Goal: Task Accomplishment & Management: Use online tool/utility

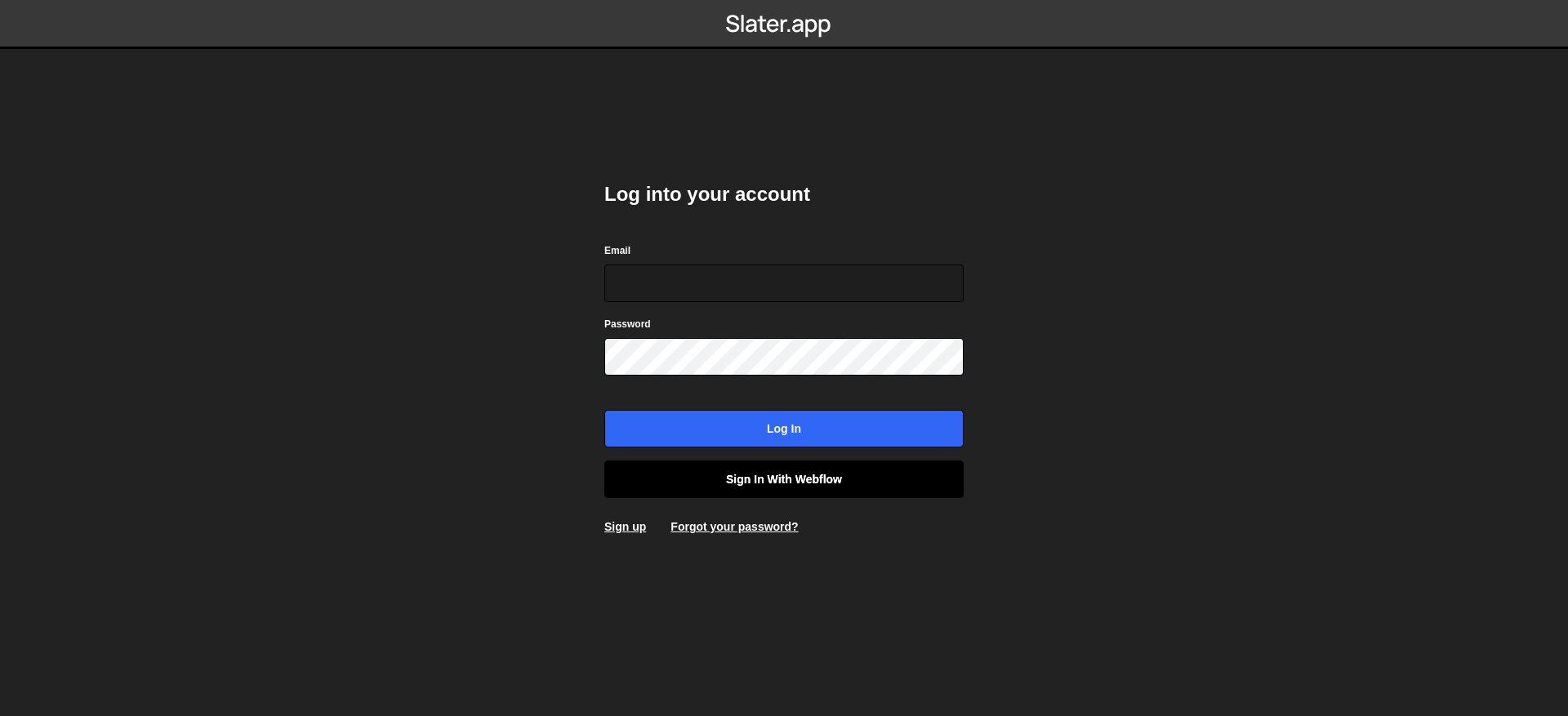
type input "[EMAIL_ADDRESS][DOMAIN_NAME]"
click at [845, 461] on link "Sign in with Webflow" at bounding box center [784, 478] width 359 height 37
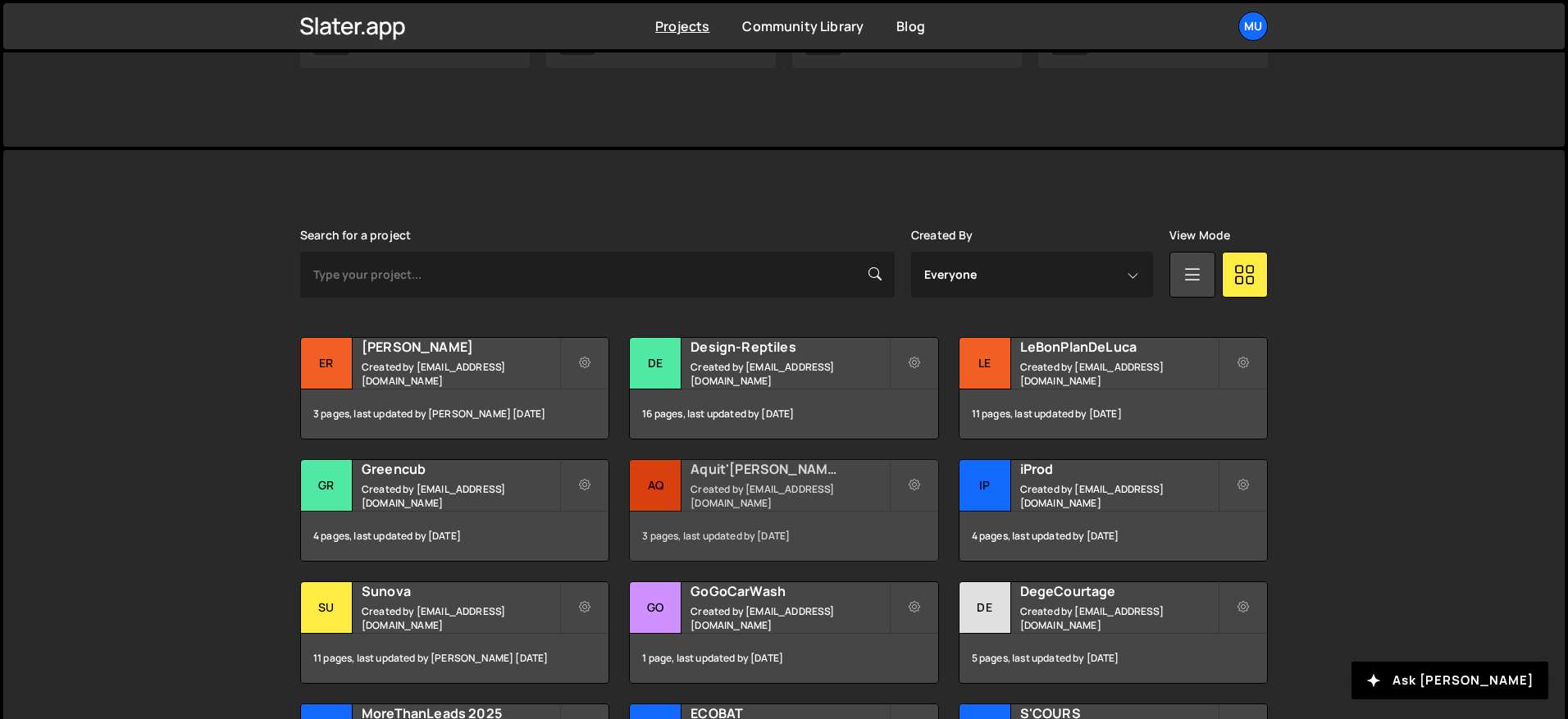
scroll to position [541, 0]
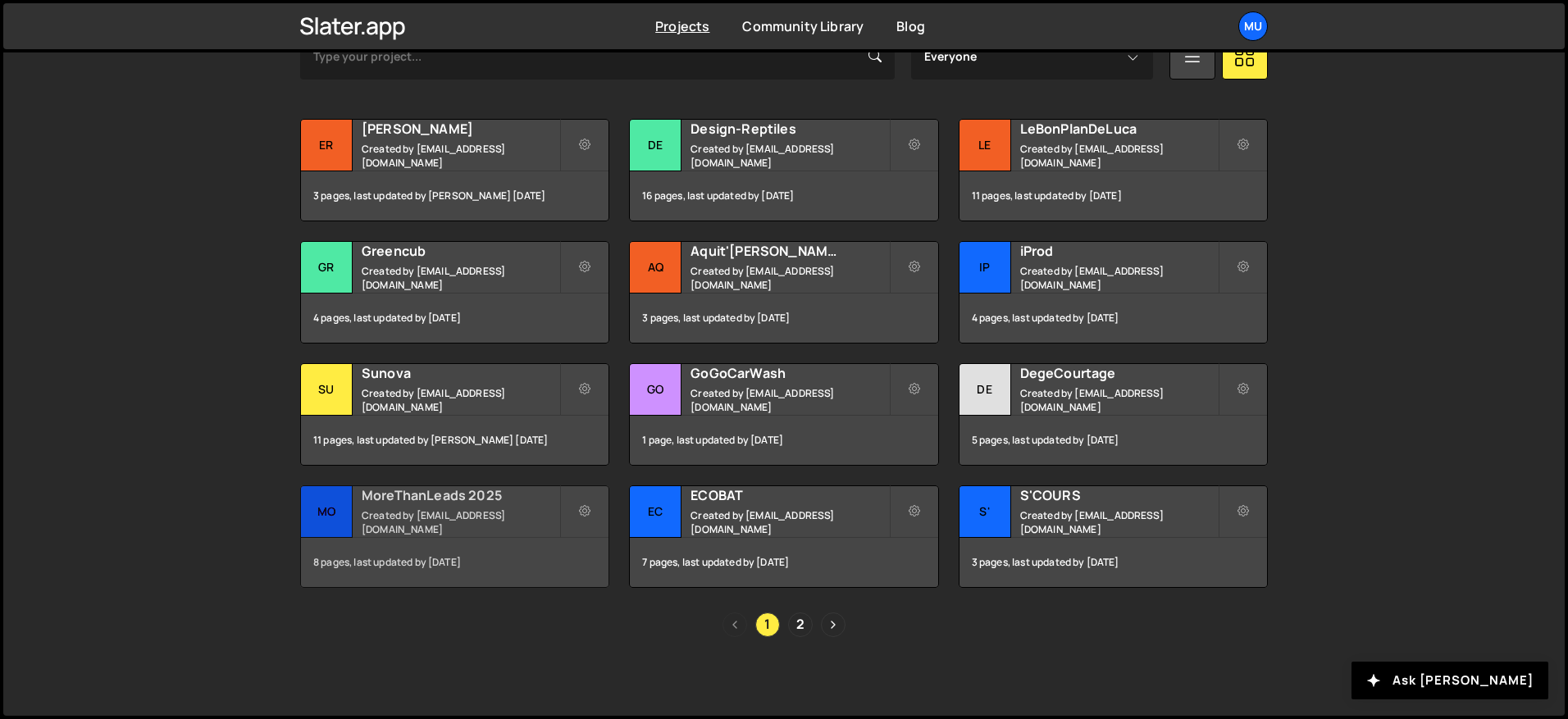
click at [405, 512] on div "MoreThanLeads 2025 Created by muratdesigns1@gmail.com" at bounding box center [454, 512] width 308 height 51
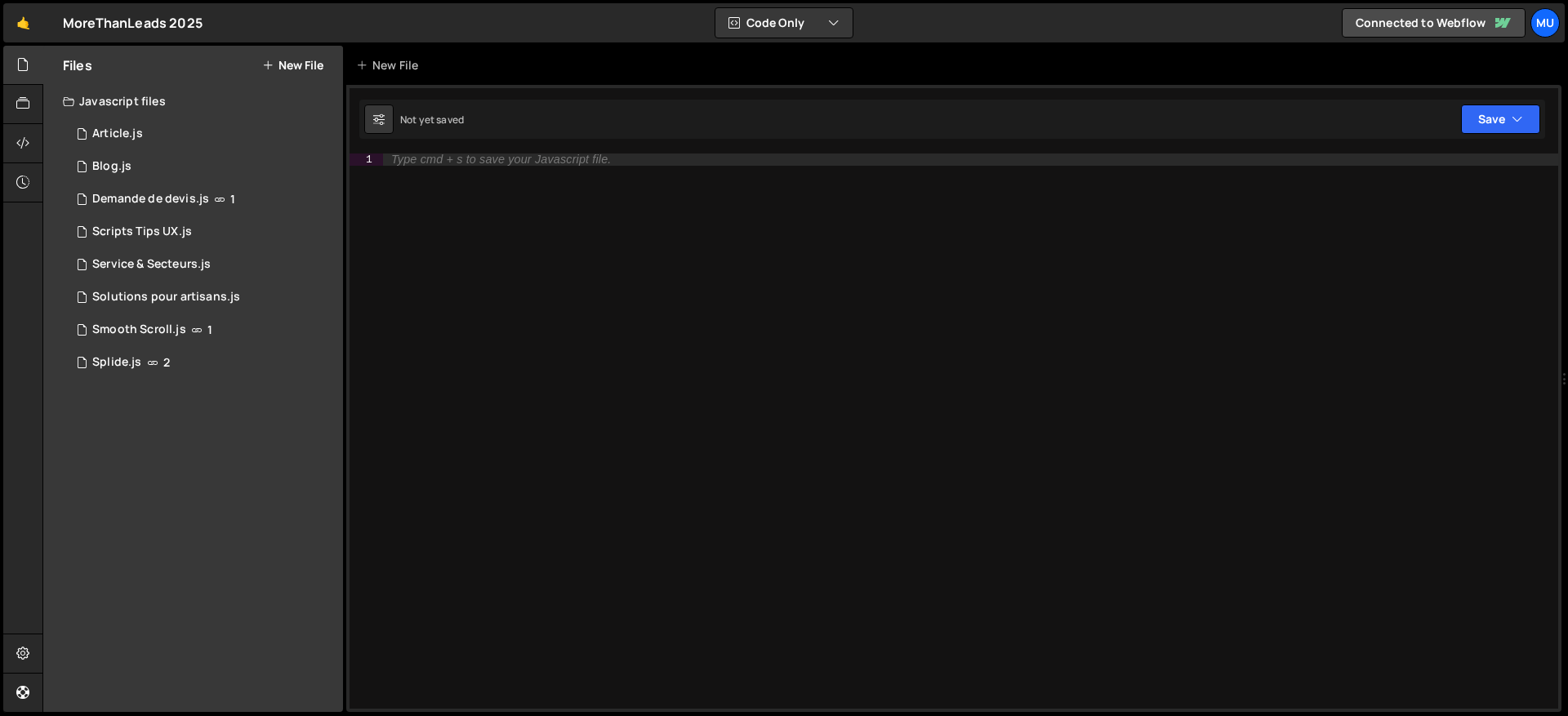
click at [308, 63] on button "New File" at bounding box center [293, 65] width 61 height 13
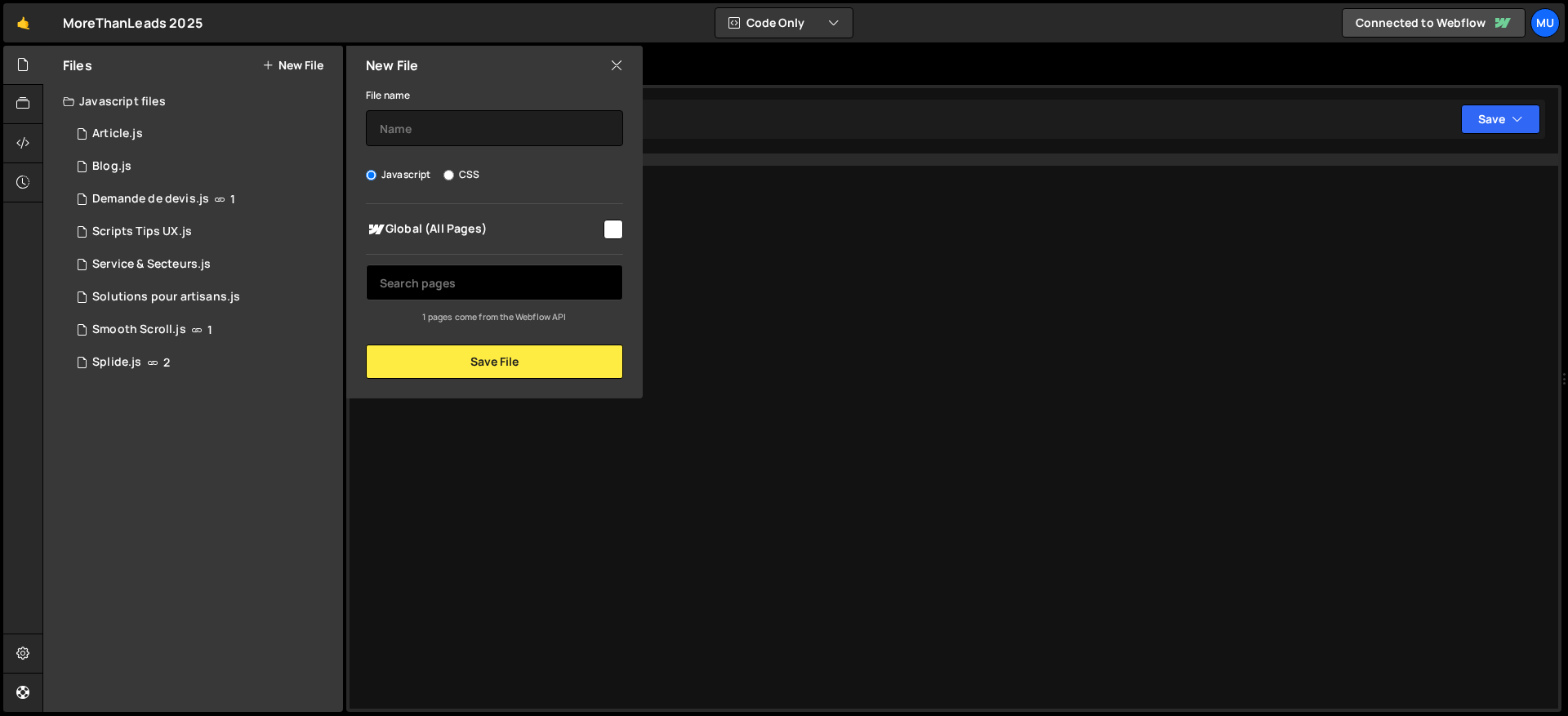
click at [459, 288] on input "text" at bounding box center [495, 282] width 257 height 36
click at [473, 231] on span "Global (All Pages)" at bounding box center [484, 229] width 235 height 20
checkbox input "true"
click at [418, 283] on input "text" at bounding box center [495, 282] width 257 height 36
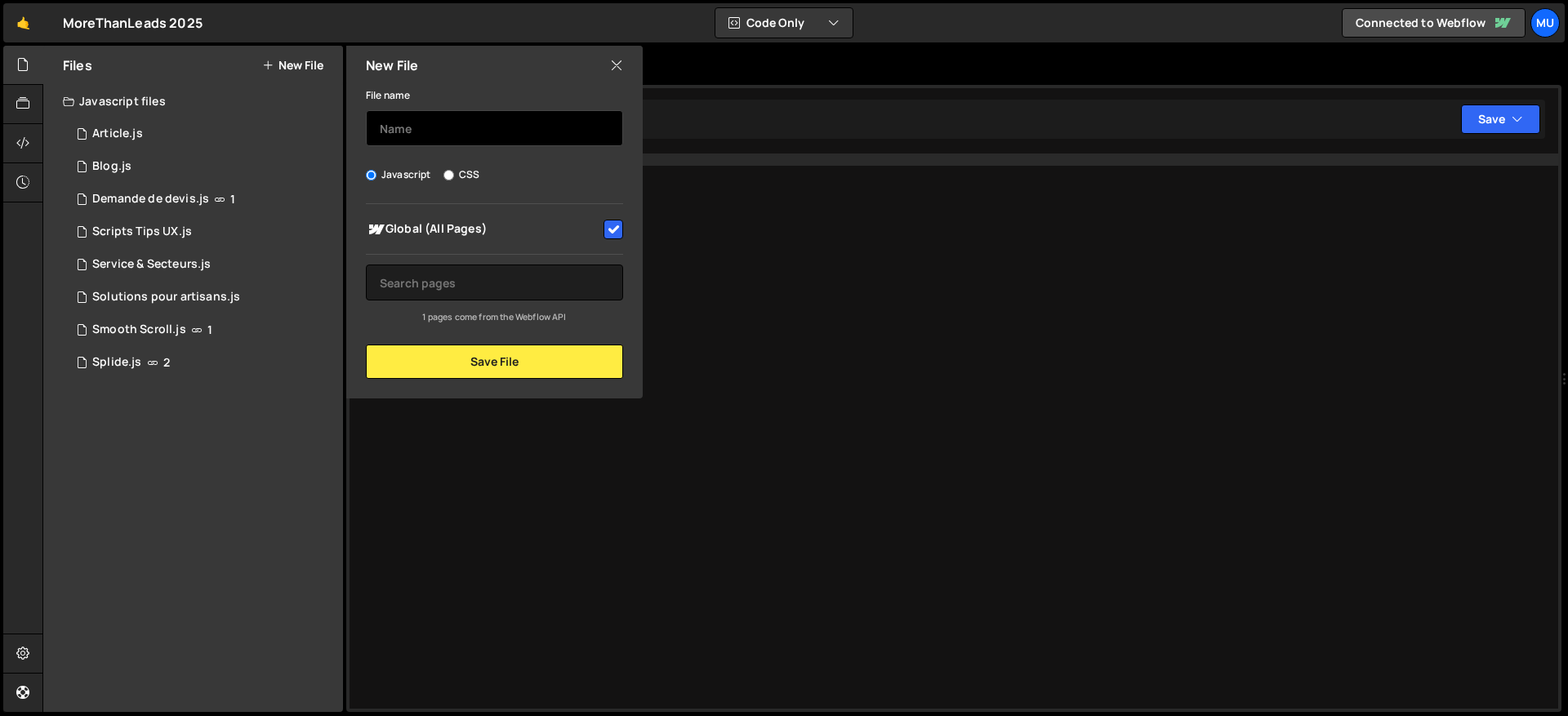
click at [400, 114] on input "text" at bounding box center [495, 129] width 257 height 36
type input "devis"
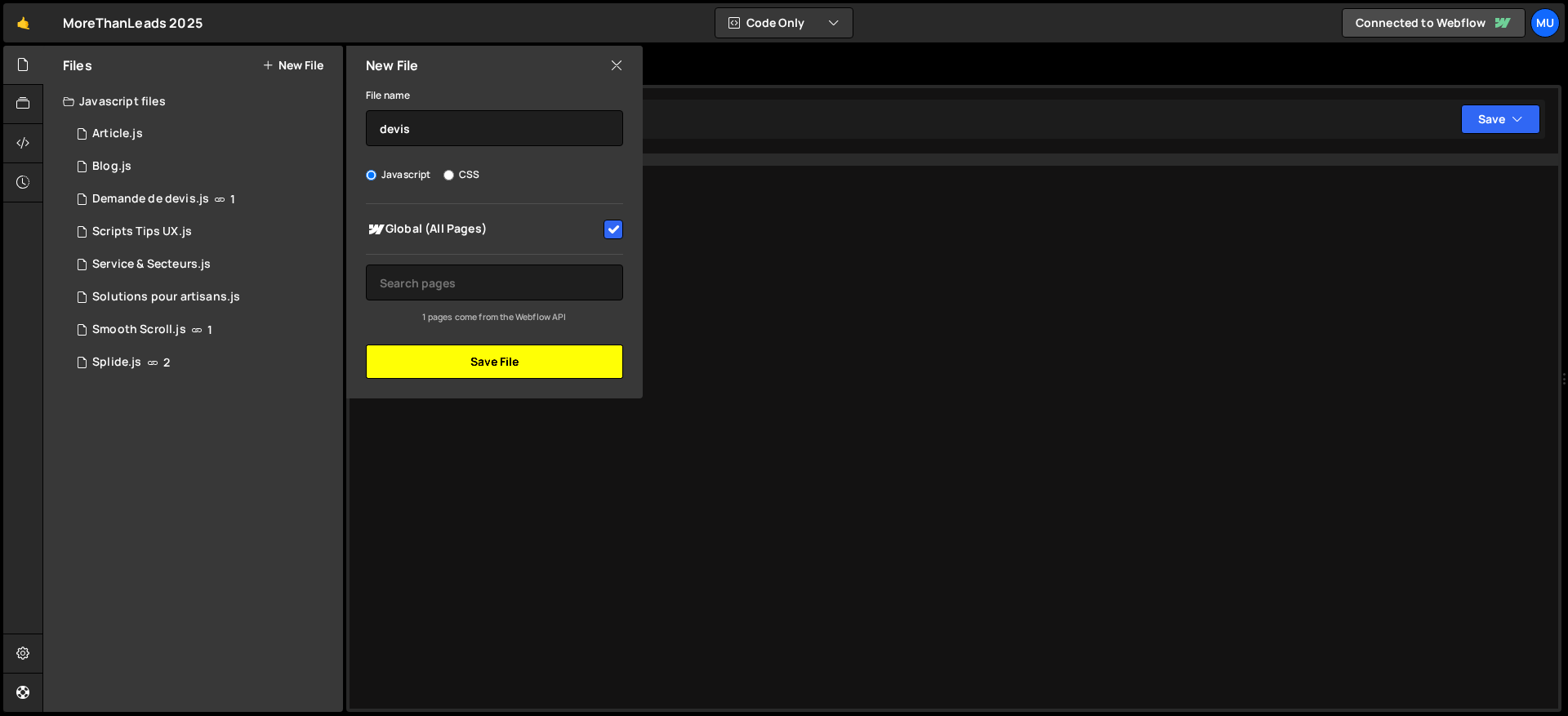
click at [508, 361] on button "Save File" at bounding box center [495, 362] width 257 height 35
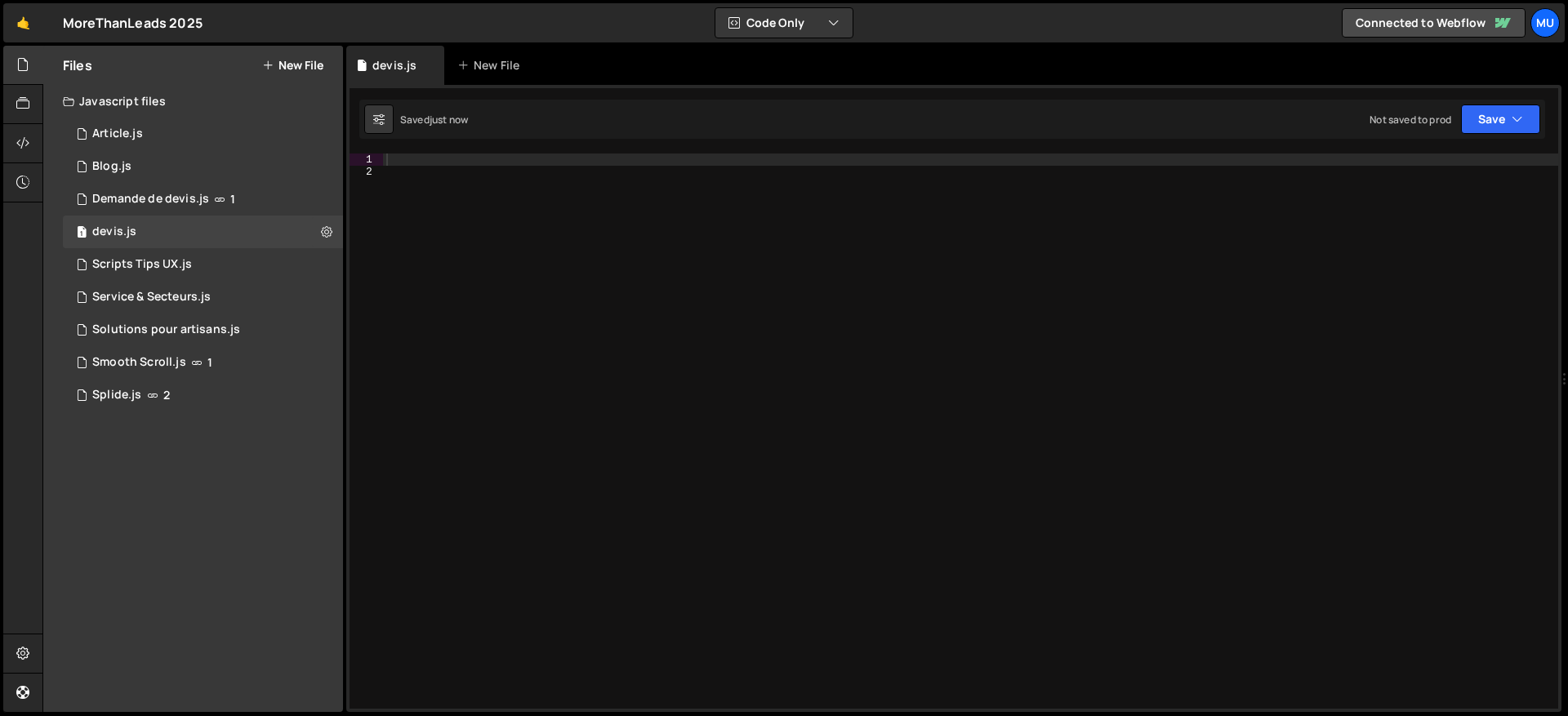
click at [479, 169] on div at bounding box center [970, 443] width 1176 height 580
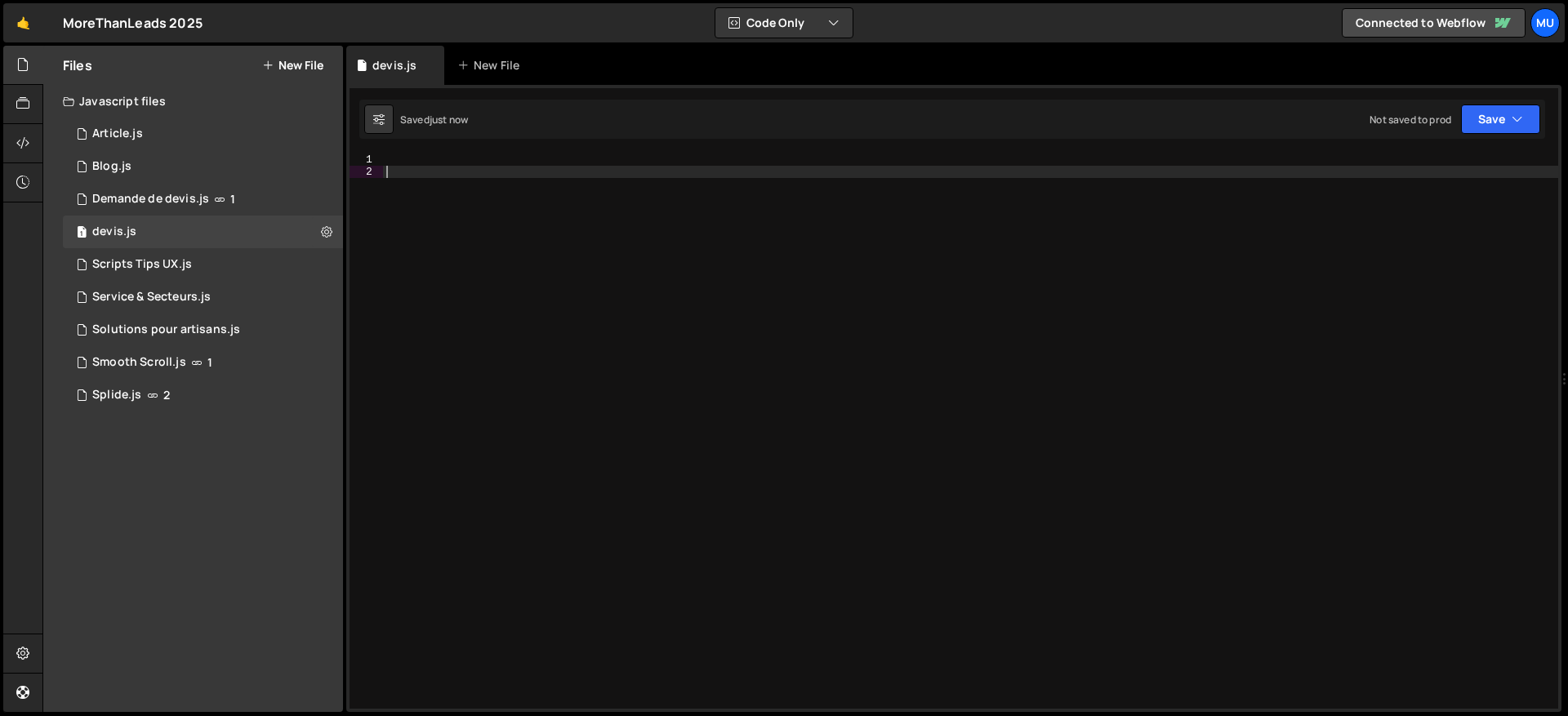
click at [481, 162] on div at bounding box center [970, 443] width 1176 height 580
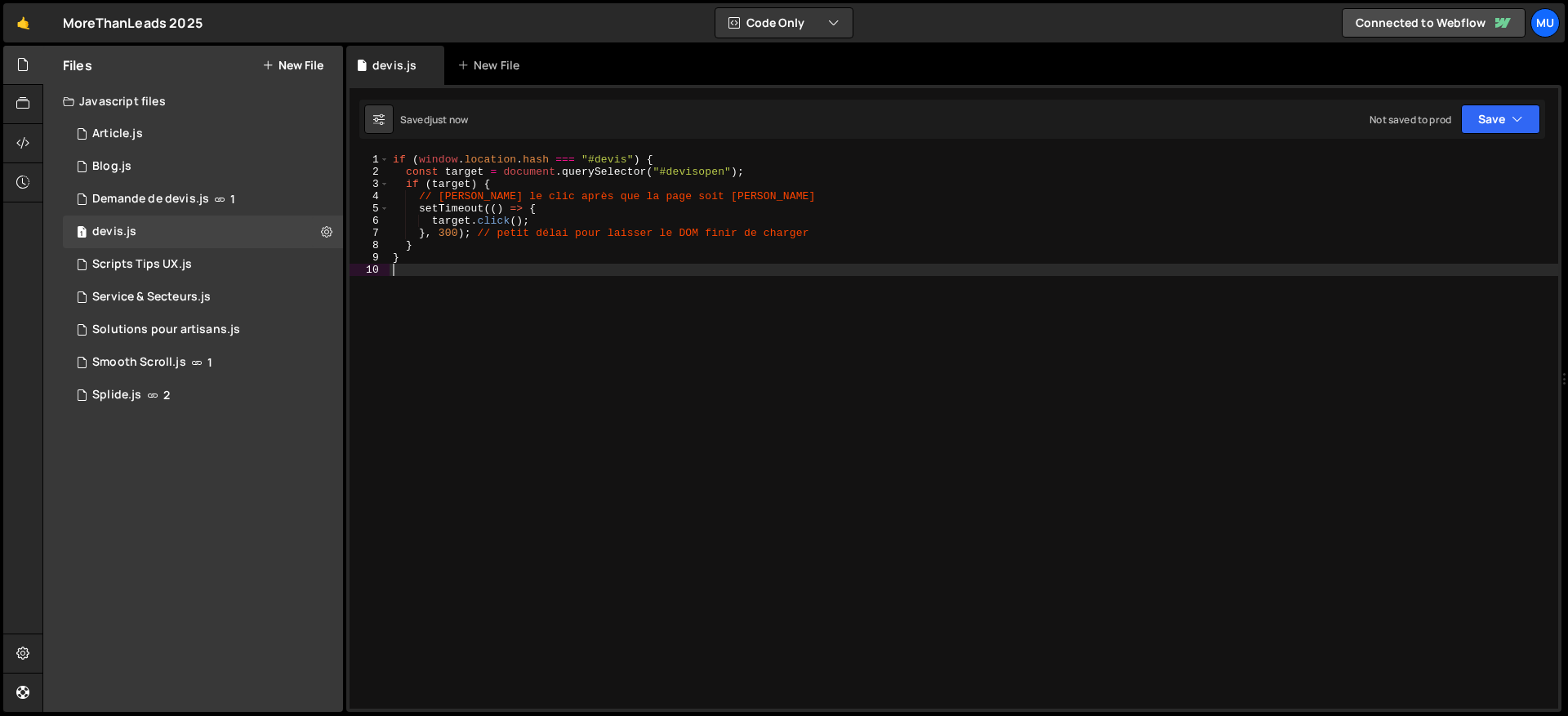
type textarea "S"
click at [1514, 124] on icon "button" at bounding box center [1517, 119] width 11 height 16
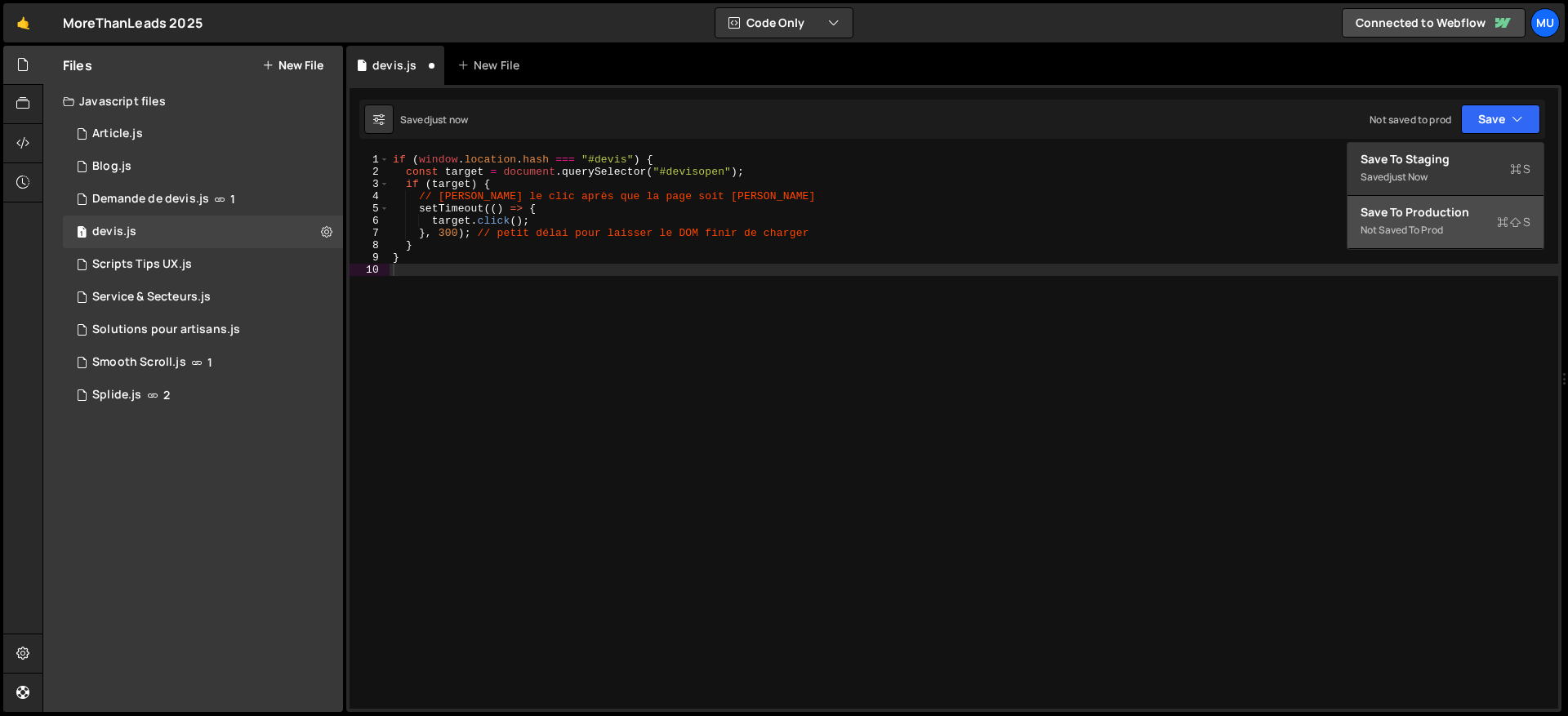
click at [1391, 221] on div "Not saved to prod" at bounding box center [1445, 230] width 170 height 20
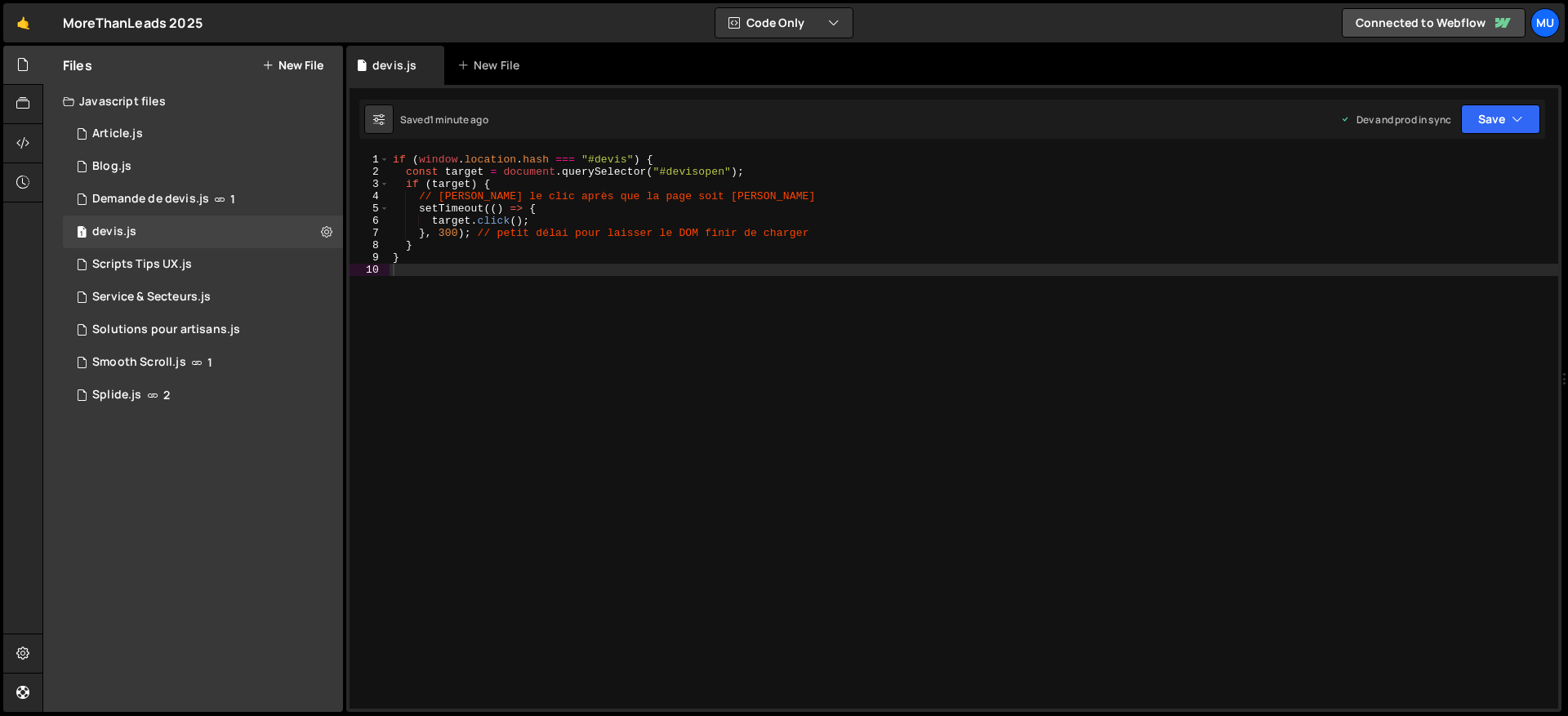
click at [295, 65] on button "New File" at bounding box center [293, 65] width 61 height 13
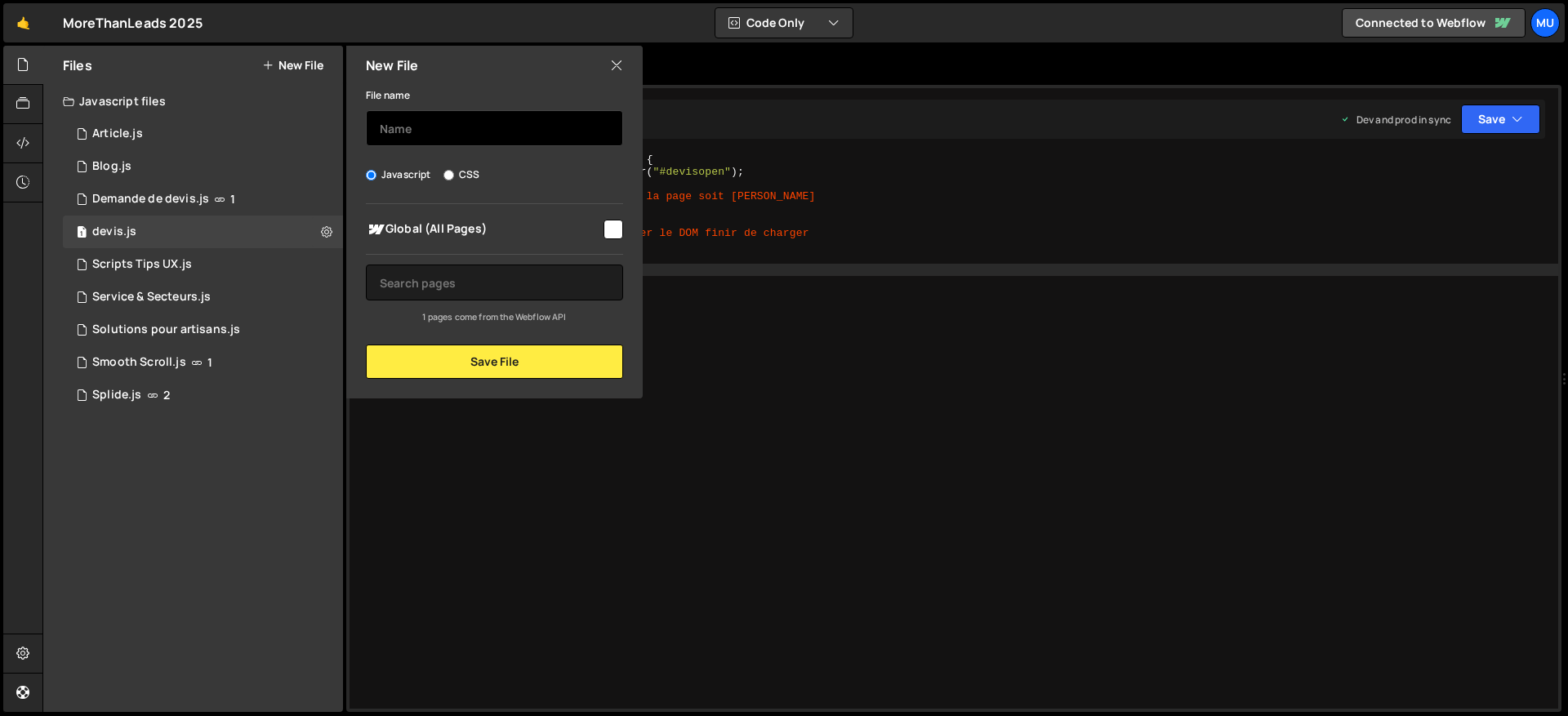
click at [409, 119] on input "text" at bounding box center [495, 129] width 257 height 36
type input "video"
click at [619, 67] on icon at bounding box center [616, 65] width 13 height 18
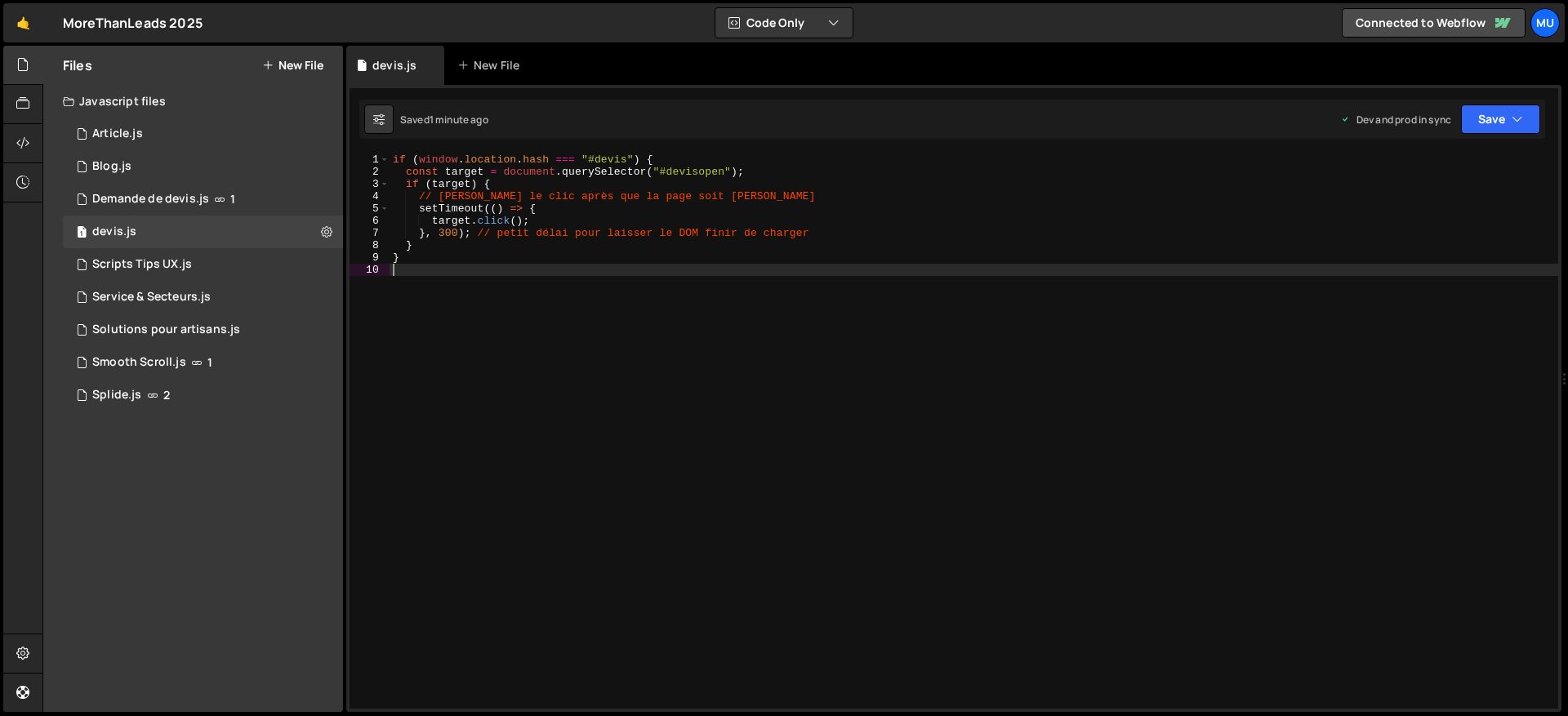
click at [779, 268] on div "if ( window . location . hash === "#devis" ) { const target = document . queryS…" at bounding box center [974, 443] width 1169 height 580
type textarea "}"
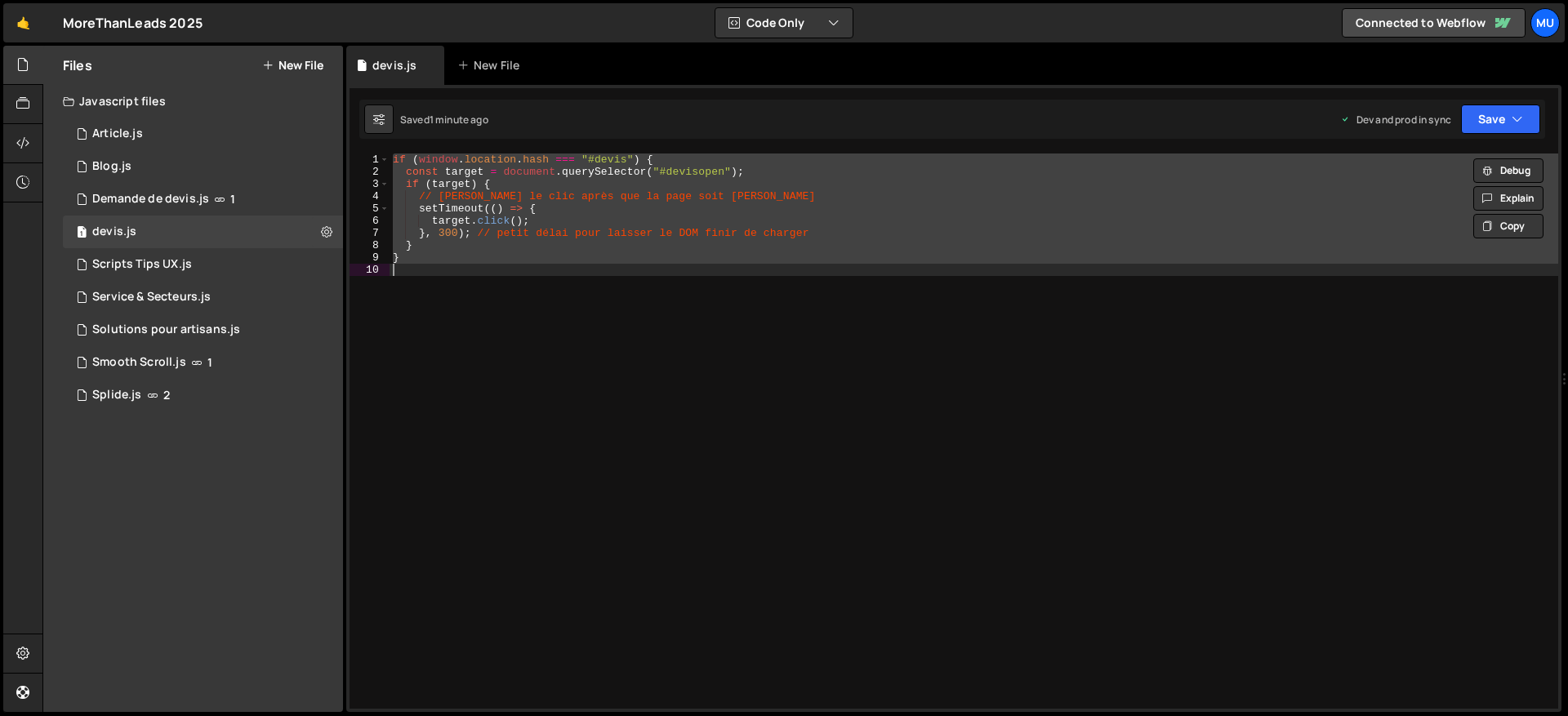
paste textarea
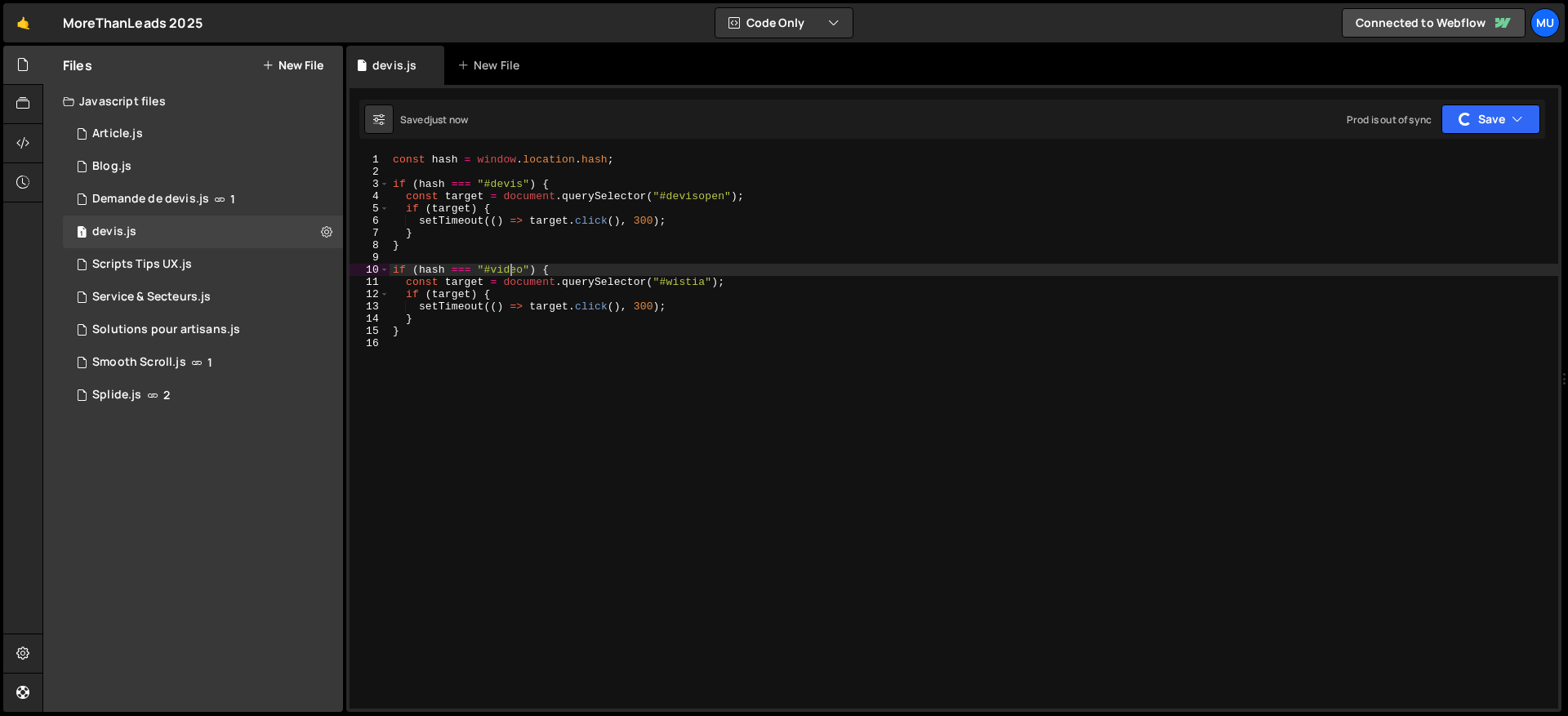
click at [507, 268] on div "const hash = window . location . hash ; if ( hash === "#devis" ) { const target…" at bounding box center [974, 443] width 1169 height 580
type textarea "if (hash === "#video") {"
click at [507, 268] on div "const hash = window . location . hash ; if ( hash === "#devis" ) { const target…" at bounding box center [974, 443] width 1169 height 580
